Goal: Find specific fact: Find specific fact

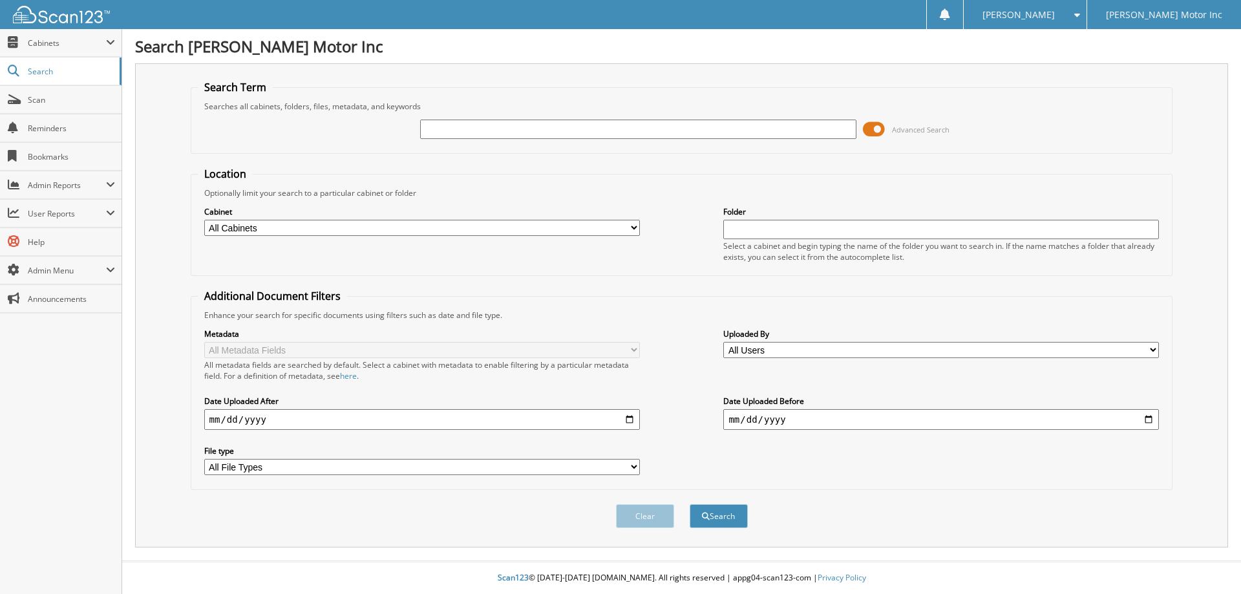
click at [913, 129] on span "Advanced Search" at bounding box center [921, 130] width 58 height 10
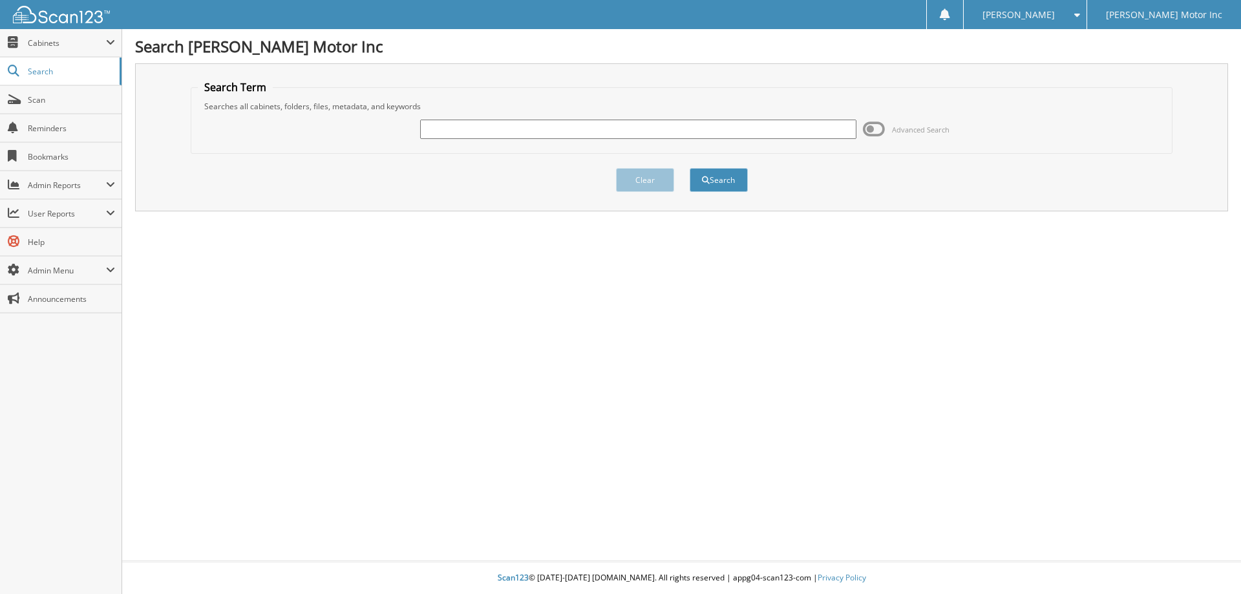
click at [514, 132] on input "text" at bounding box center [638, 129] width 436 height 19
type input "156084"
click at [719, 178] on button "Search" at bounding box center [719, 180] width 58 height 24
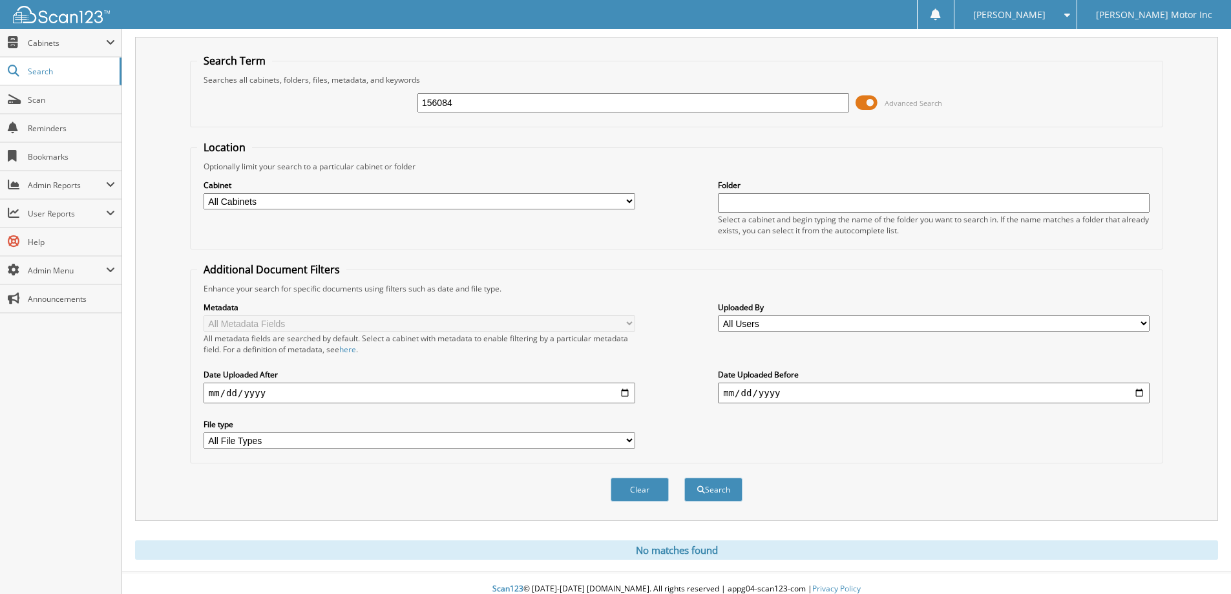
scroll to position [38, 0]
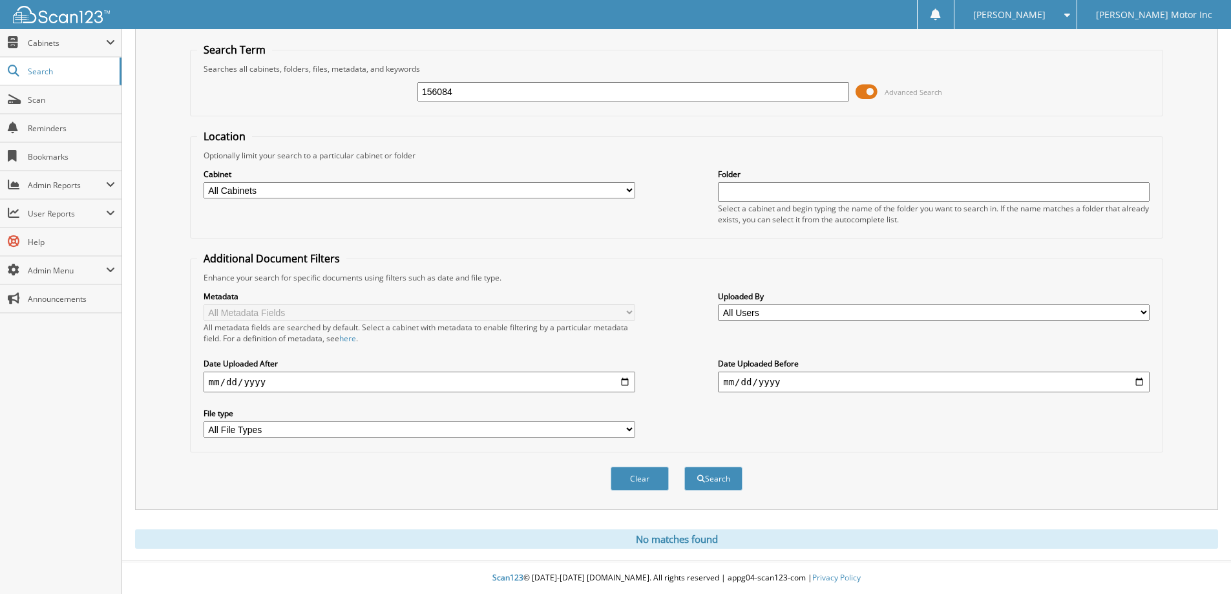
drag, startPoint x: 639, startPoint y: 476, endPoint x: 652, endPoint y: 430, distance: 47.2
click at [638, 476] on button "Clear" at bounding box center [640, 479] width 58 height 24
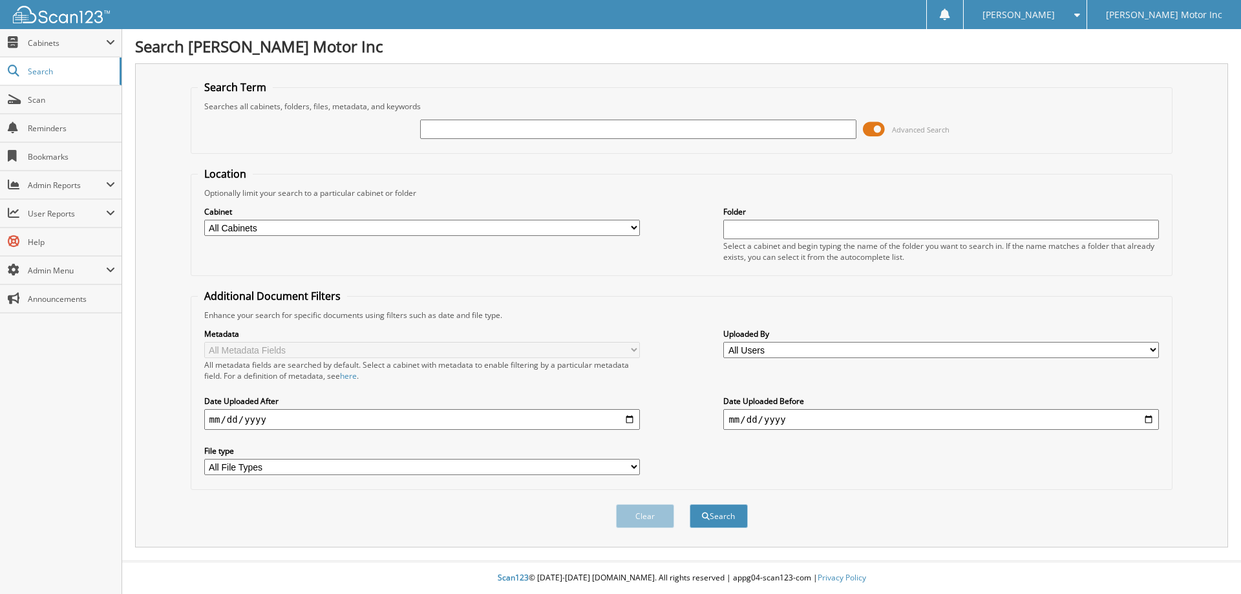
click at [913, 128] on span "Advanced Search" at bounding box center [921, 130] width 58 height 10
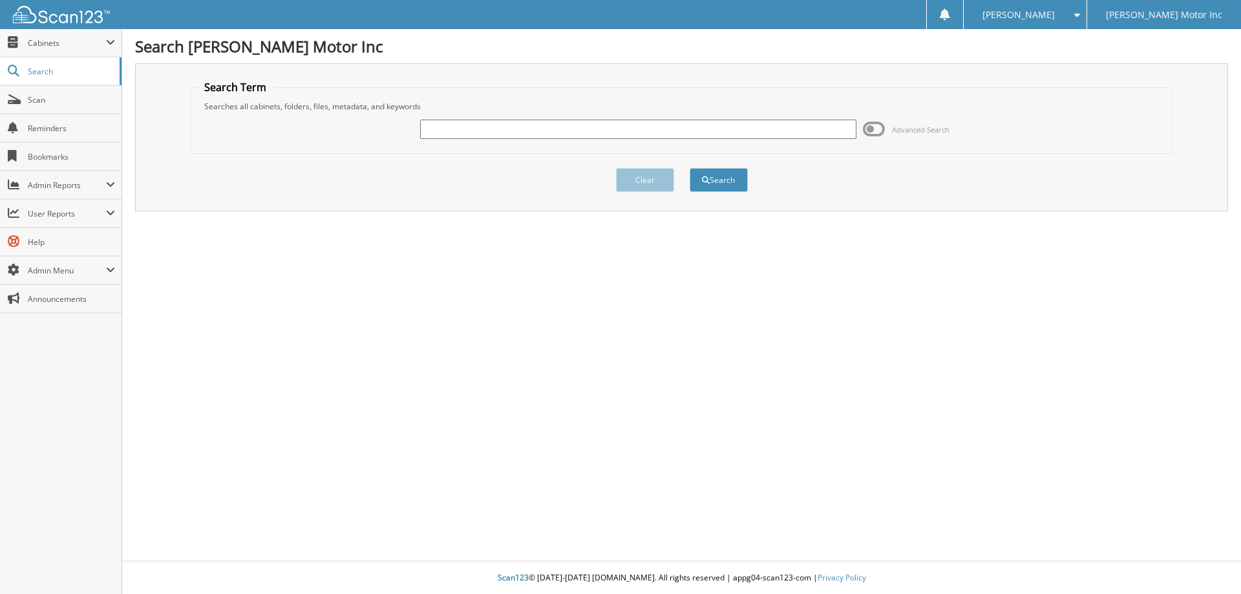
click at [553, 131] on input "text" at bounding box center [638, 129] width 436 height 19
type input "156095"
click at [725, 179] on button "Search" at bounding box center [719, 180] width 58 height 24
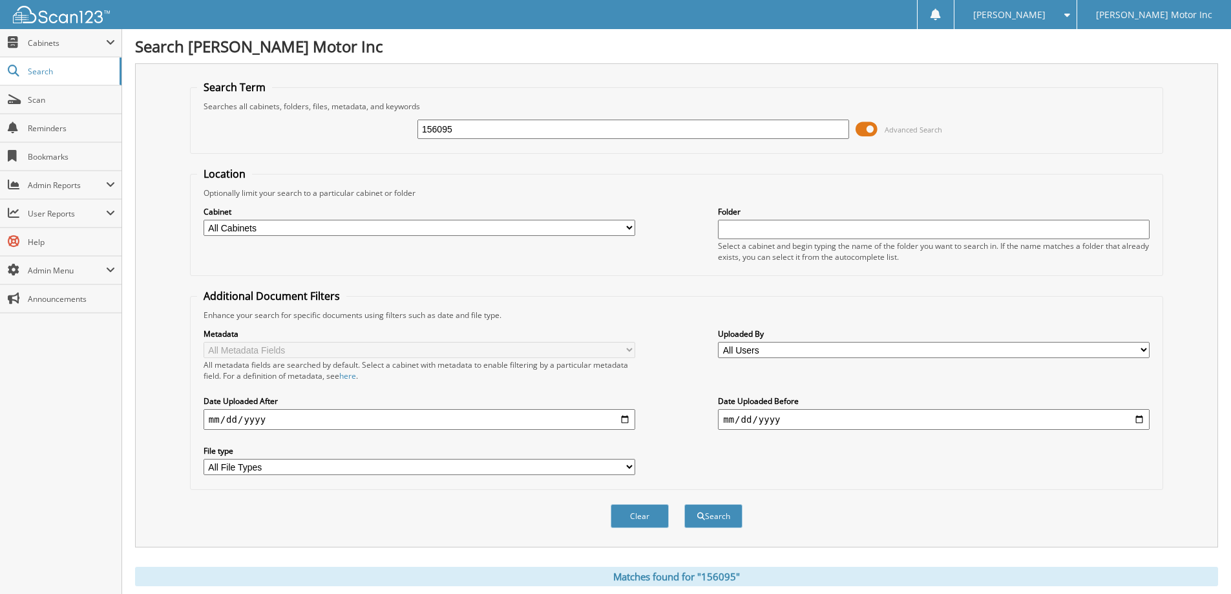
click at [1070, 16] on span at bounding box center [1064, 14] width 12 height 9
click at [1072, 63] on link "Logout" at bounding box center [1016, 63] width 122 height 23
